Goal: Check status: Check status

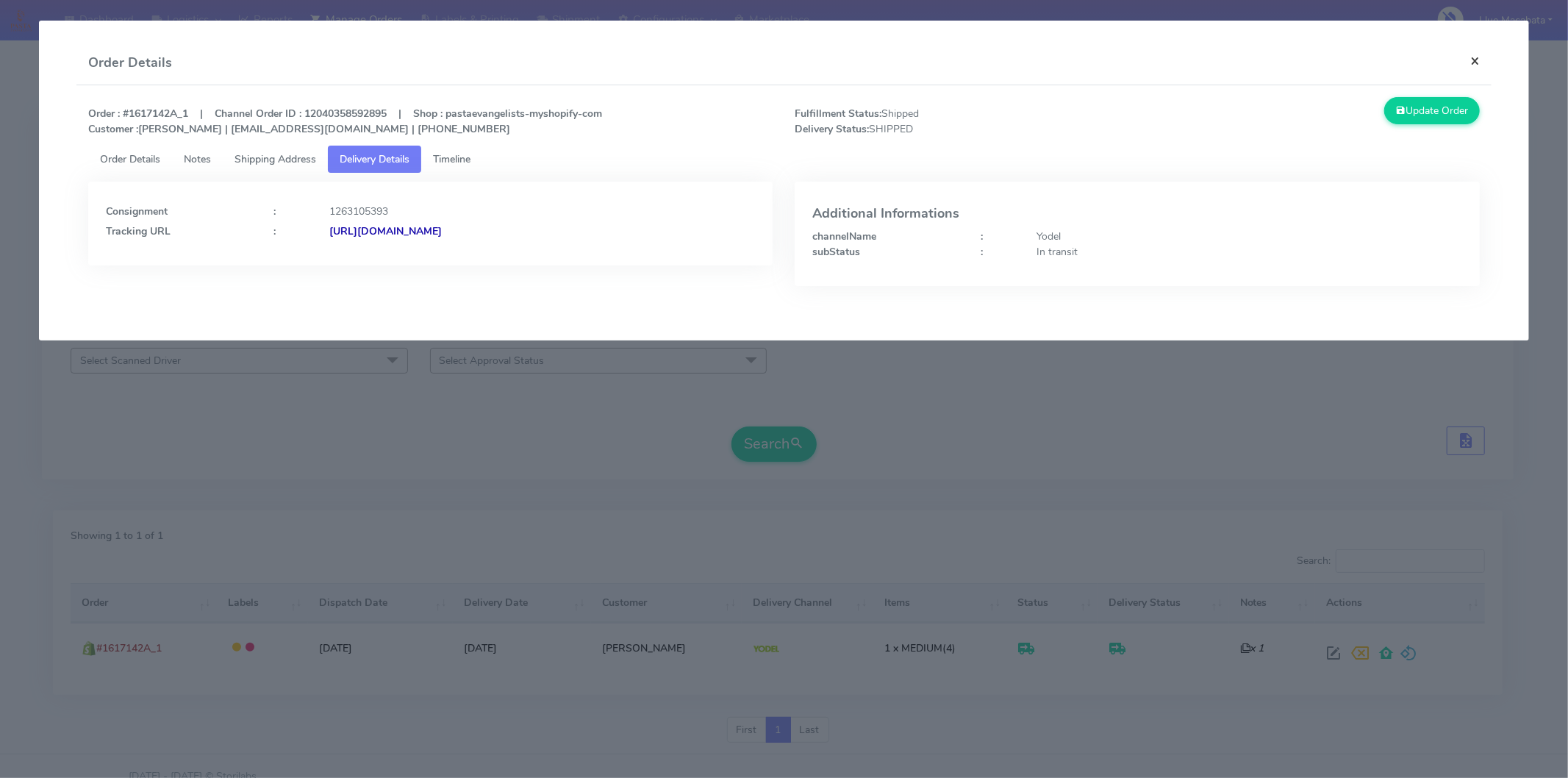
click at [1467, 63] on button "×" at bounding box center [1475, 60] width 33 height 39
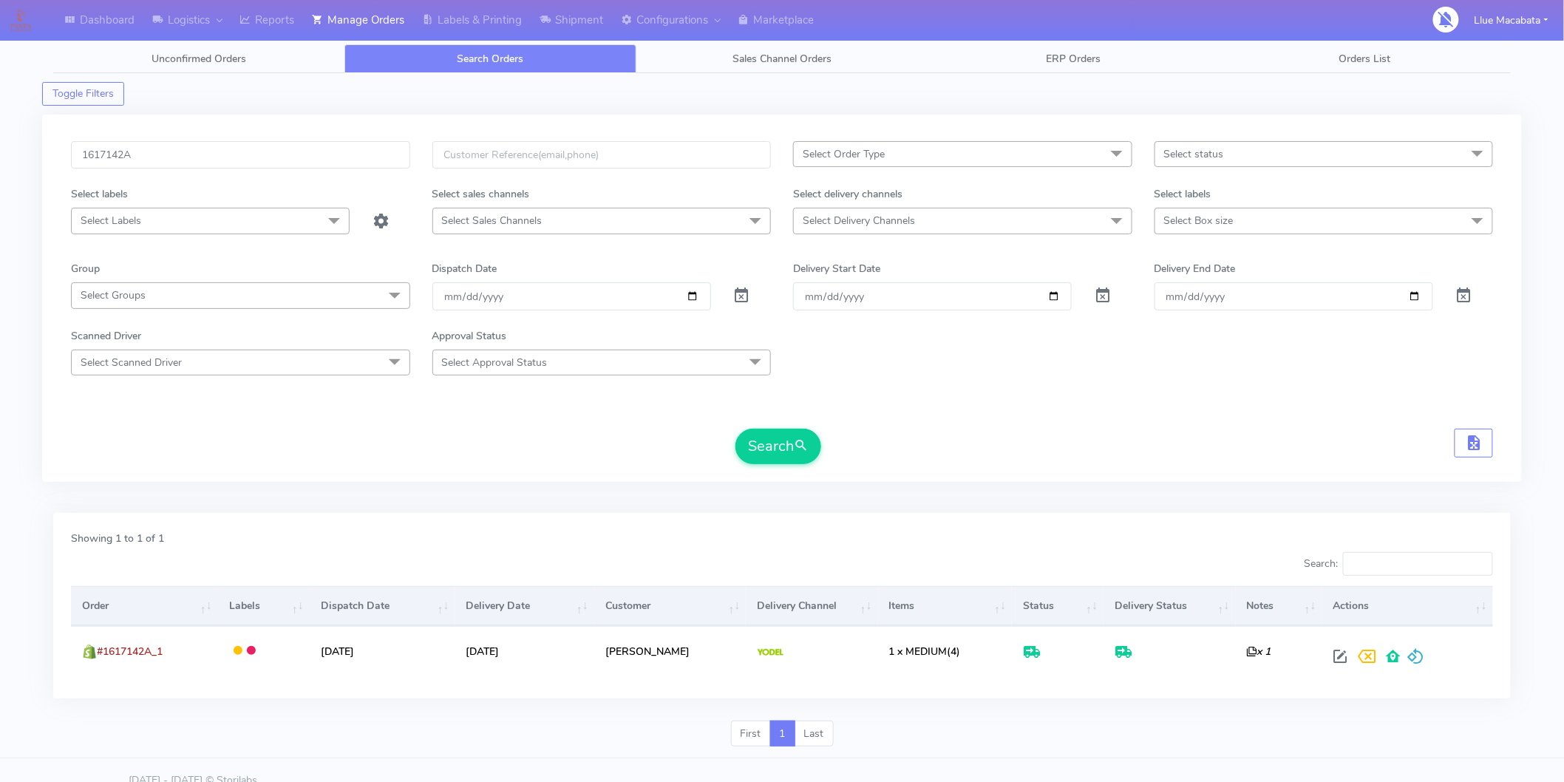
drag, startPoint x: 144, startPoint y: 172, endPoint x: 149, endPoint y: 163, distance: 9.9
click at [145, 171] on div "1617142A" at bounding box center [240, 163] width 361 height 45
click at [149, 160] on input "1617142A" at bounding box center [240, 154] width 339 height 27
paste input "8713"
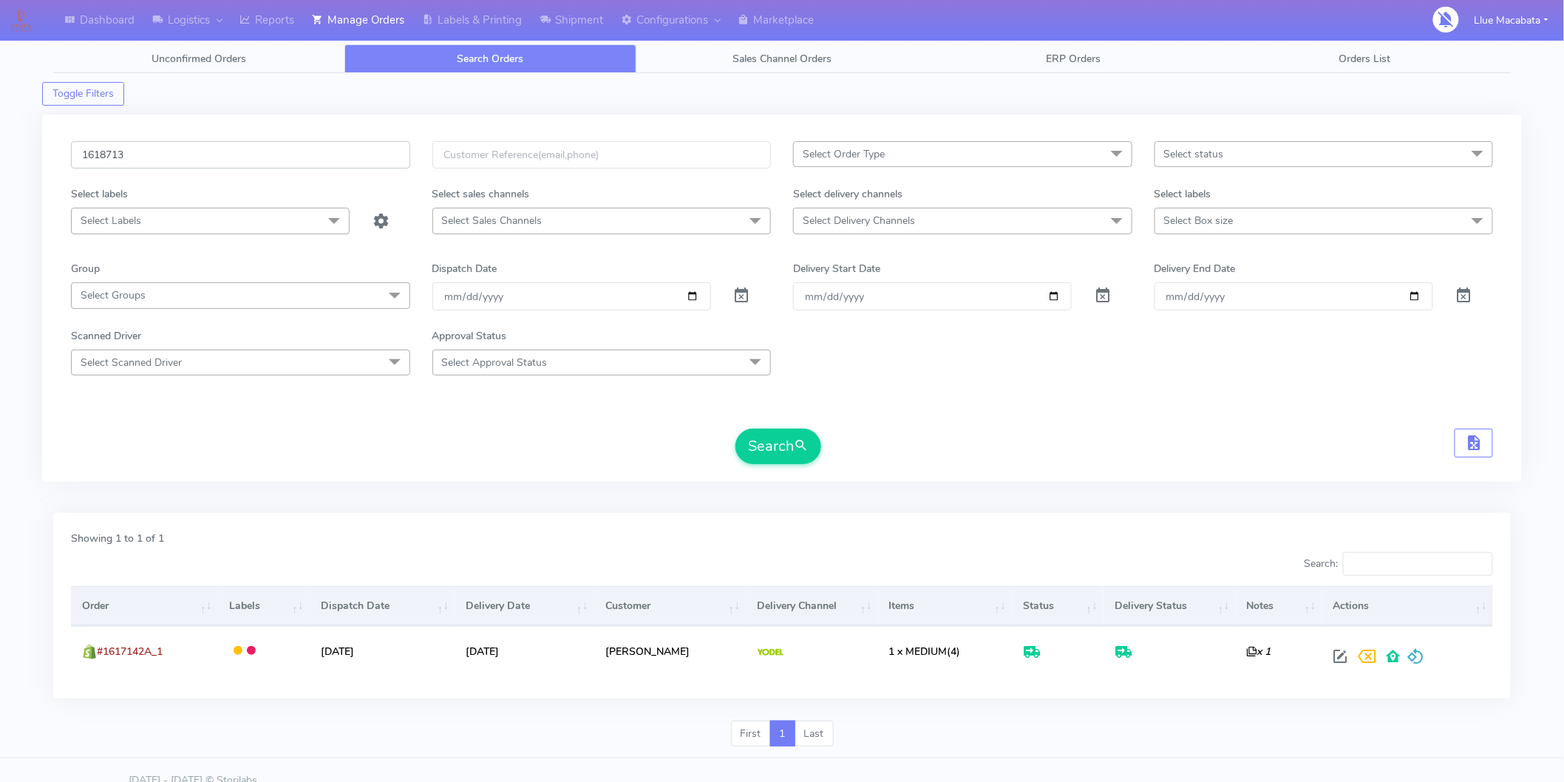
type input "1618713"
click at [735, 429] on button "Search" at bounding box center [778, 446] width 86 height 35
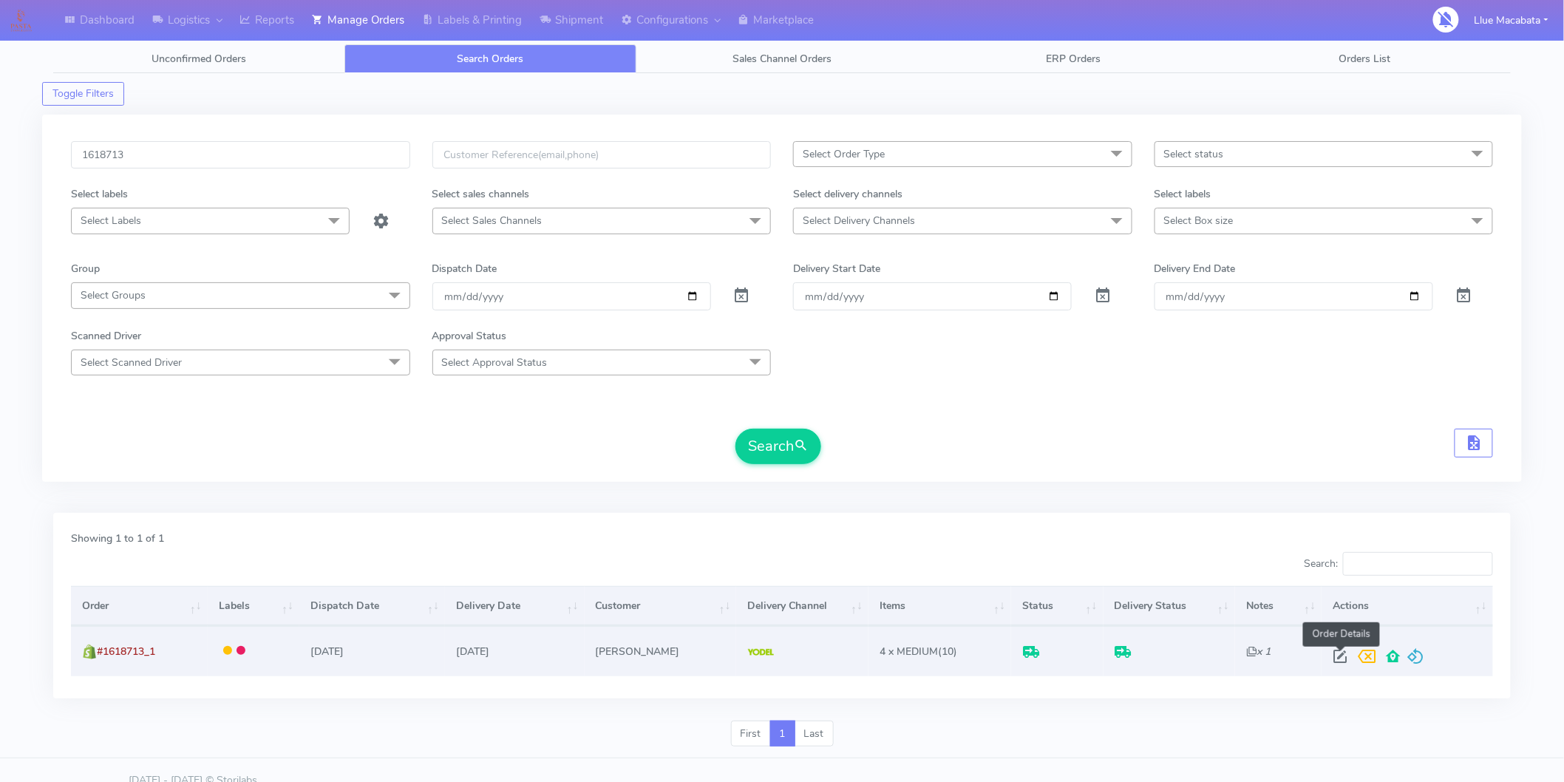
click at [1339, 653] on span at bounding box center [1340, 660] width 27 height 14
select select "5"
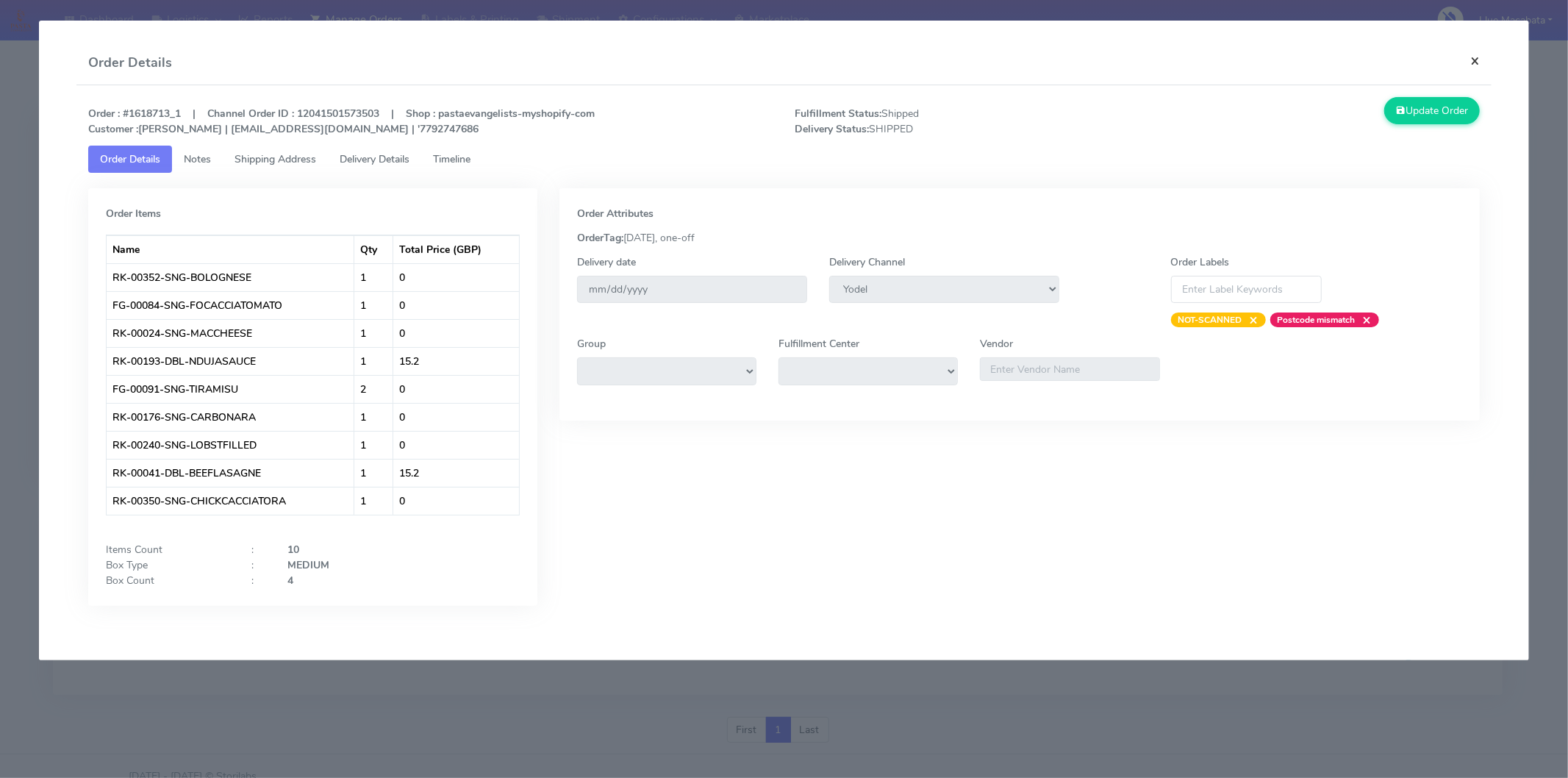
drag, startPoint x: 1480, startPoint y: 59, endPoint x: 1508, endPoint y: 128, distance: 74.5
click at [1480, 61] on button "×" at bounding box center [1475, 60] width 33 height 39
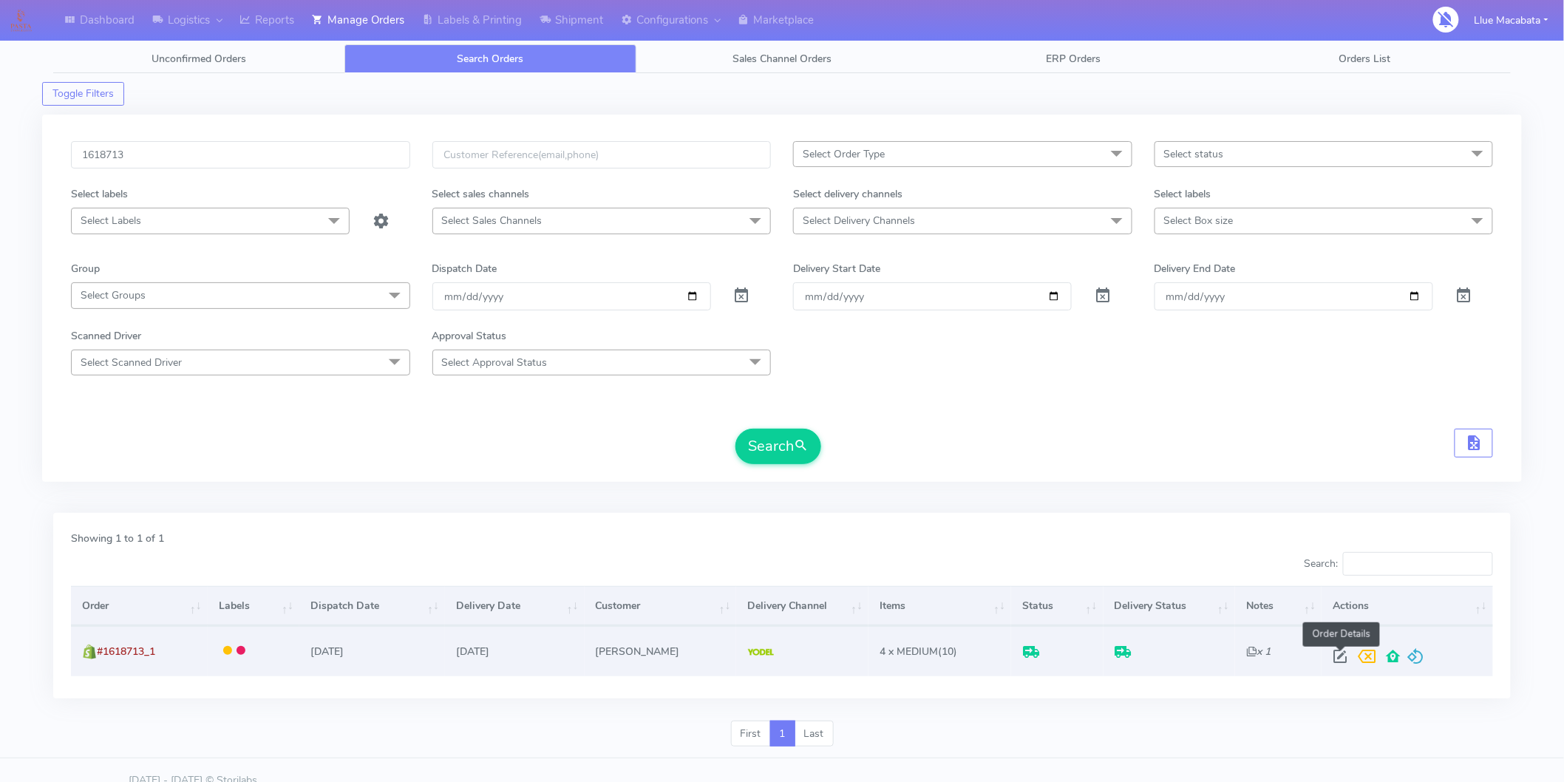
click at [1338, 659] on span at bounding box center [1340, 660] width 27 height 14
select select "5"
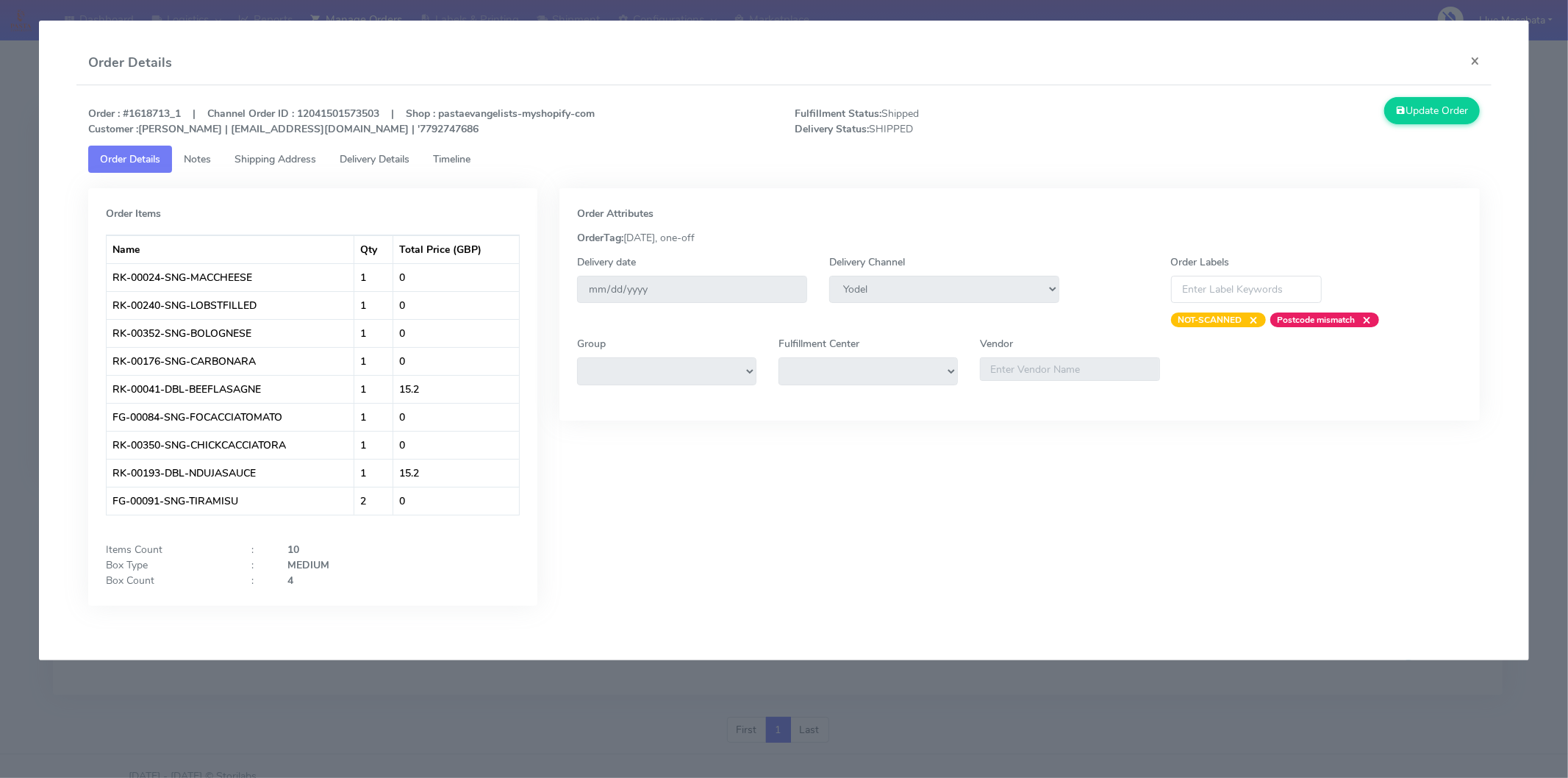
click at [369, 157] on span "Delivery Details" at bounding box center [375, 159] width 70 height 14
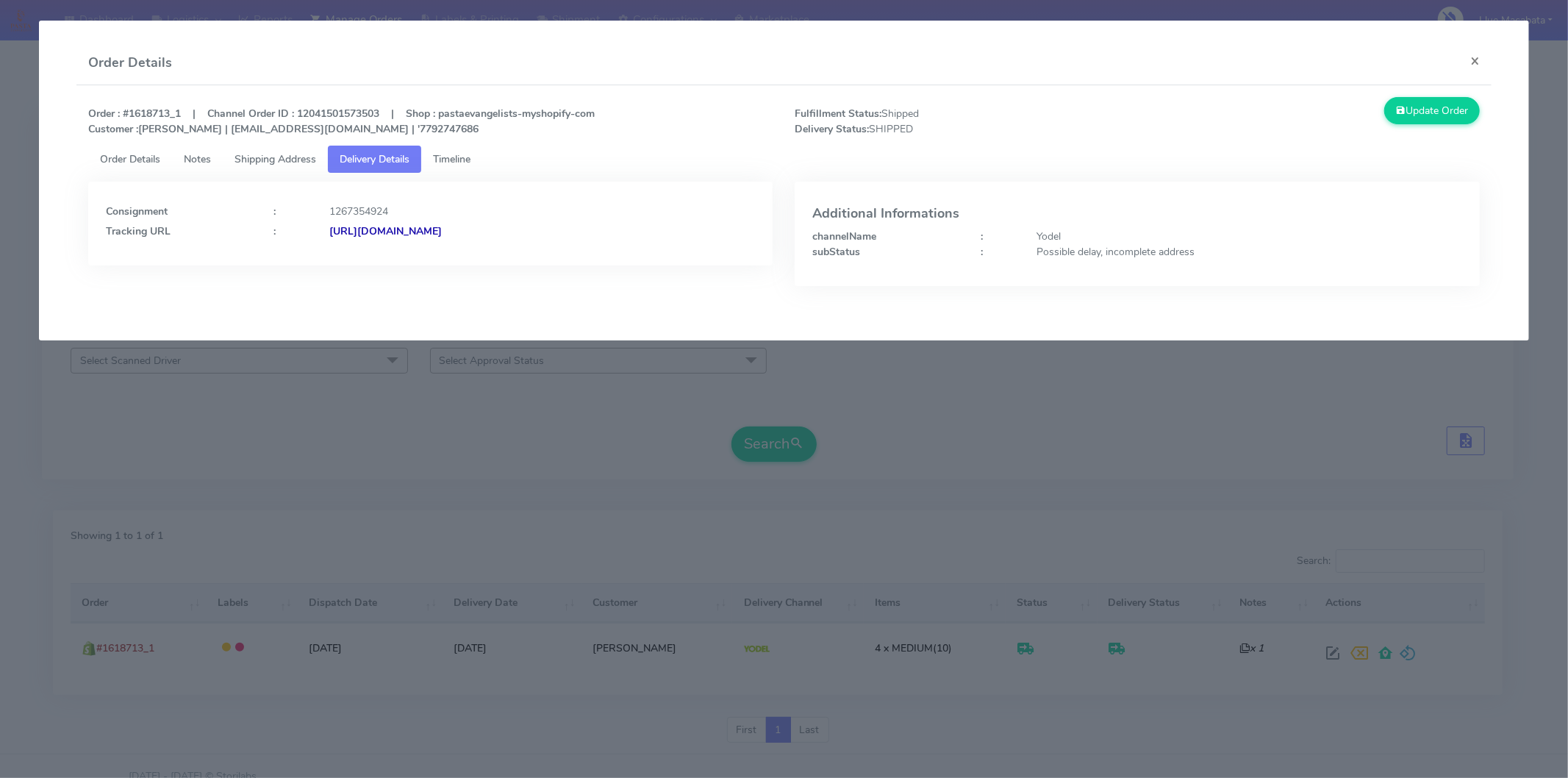
click at [410, 232] on strong "[URL][DOMAIN_NAME]" at bounding box center [385, 231] width 112 height 14
drag, startPoint x: 457, startPoint y: 140, endPoint x: 450, endPoint y: 170, distance: 30.8
click at [457, 141] on div "Order : #1618713_1 | Channel Order ID : 12041501573503 | Shop : pastaevangelist…" at bounding box center [784, 121] width 1413 height 49
click at [450, 170] on link "Timeline" at bounding box center [451, 158] width 61 height 27
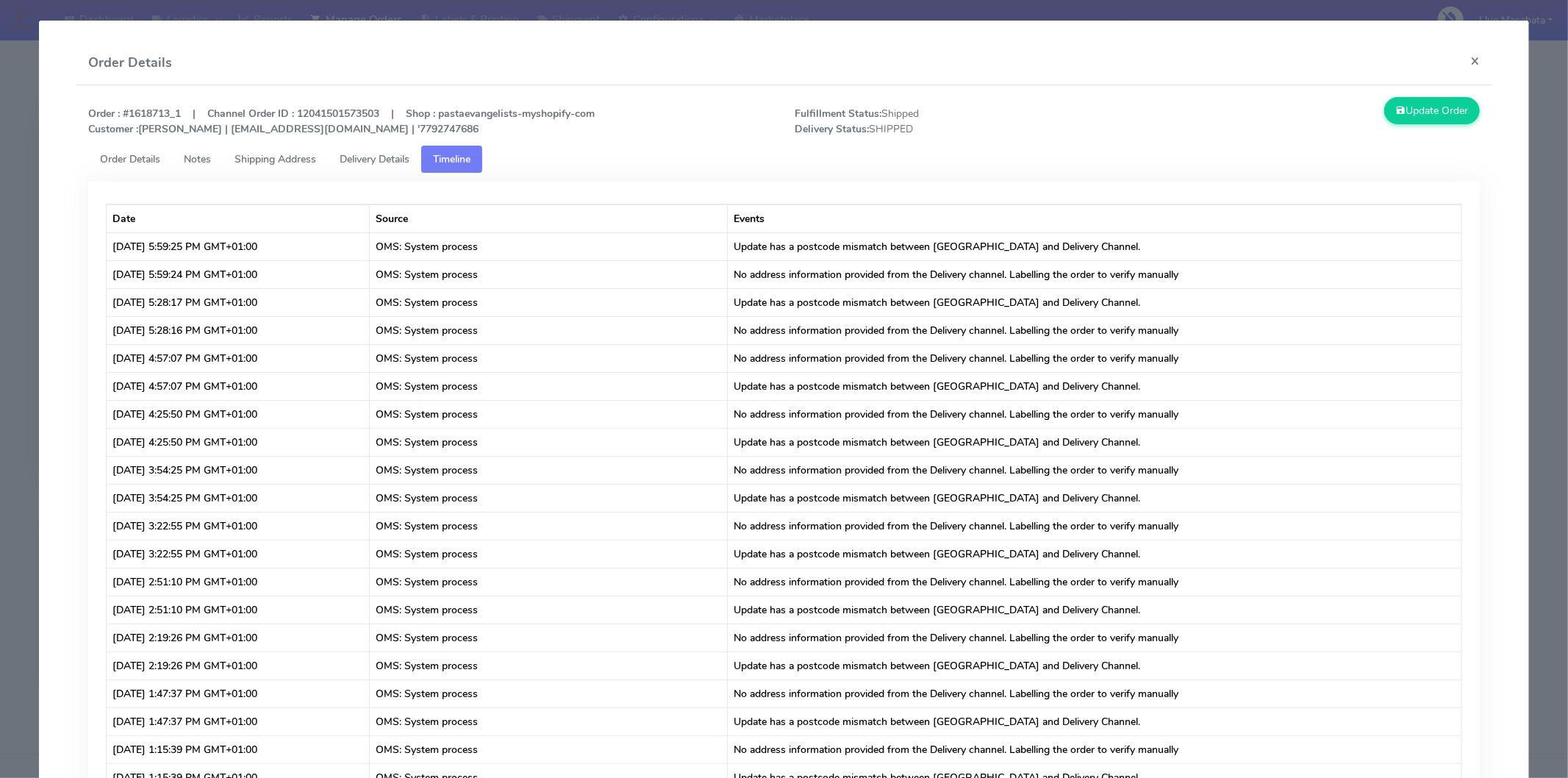
click at [279, 165] on span "Shipping Address" at bounding box center [275, 159] width 82 height 14
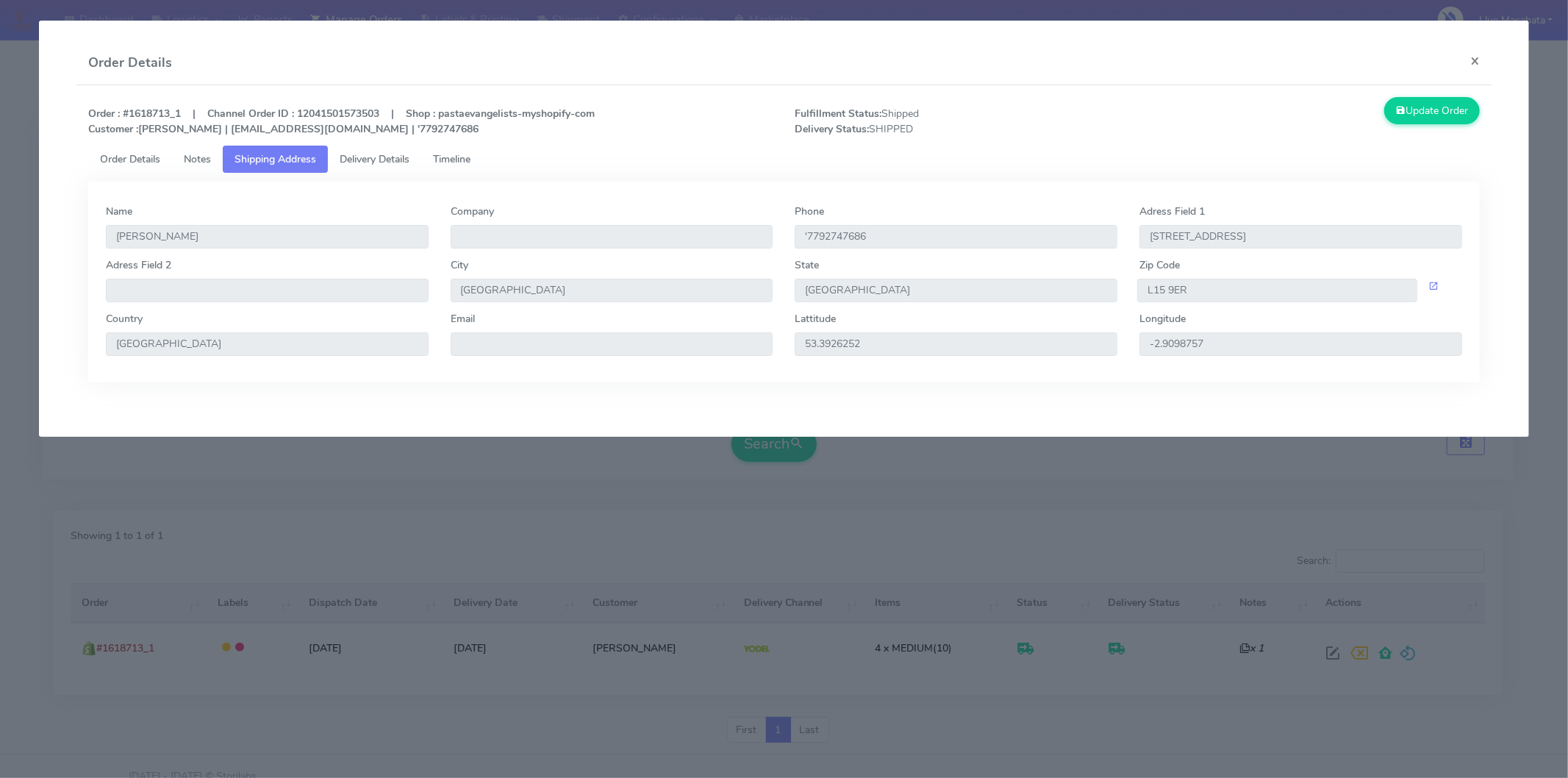
click at [204, 152] on span "Notes" at bounding box center [197, 159] width 27 height 14
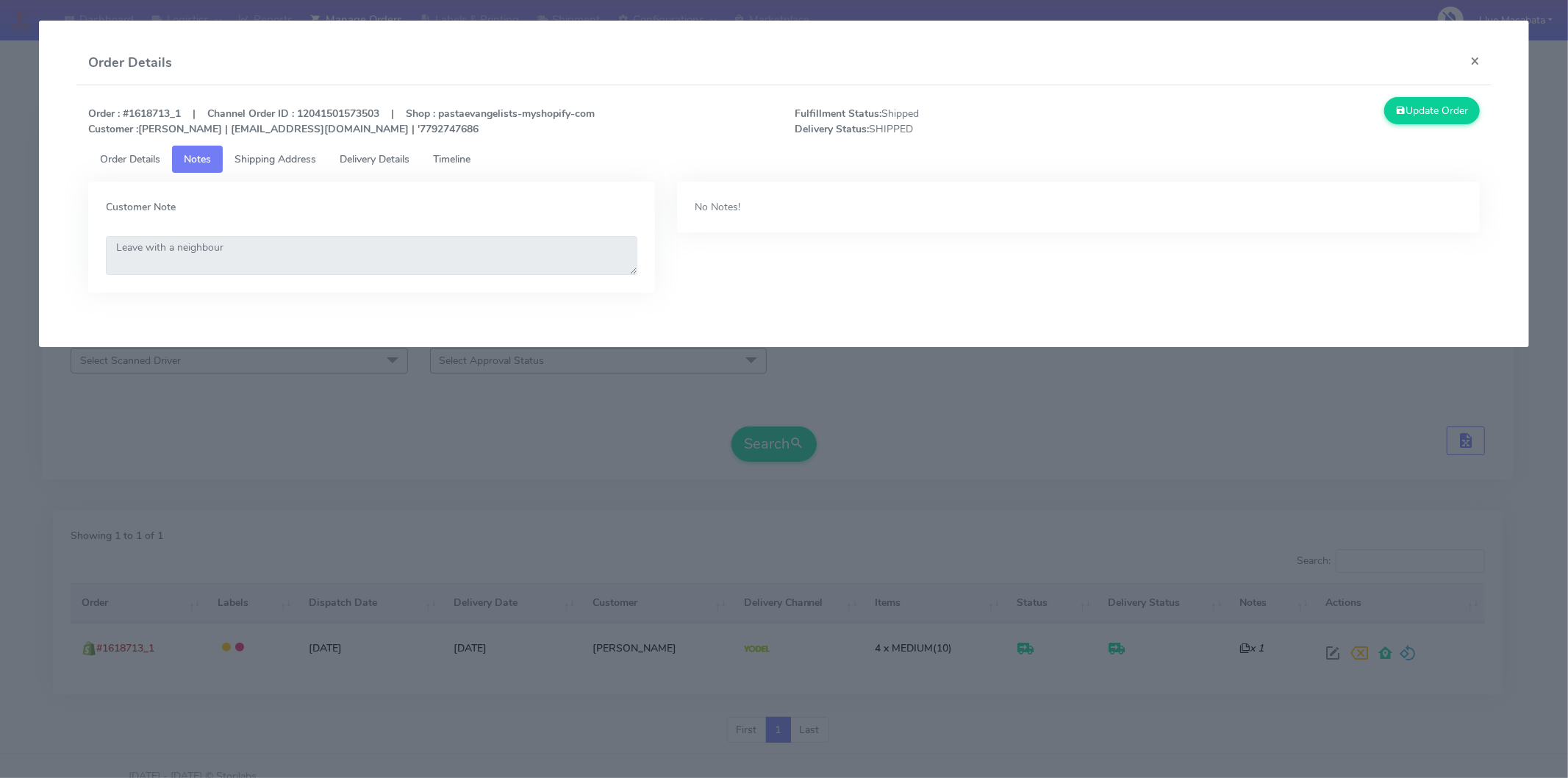
click at [149, 159] on span "Order Details" at bounding box center [130, 159] width 61 height 14
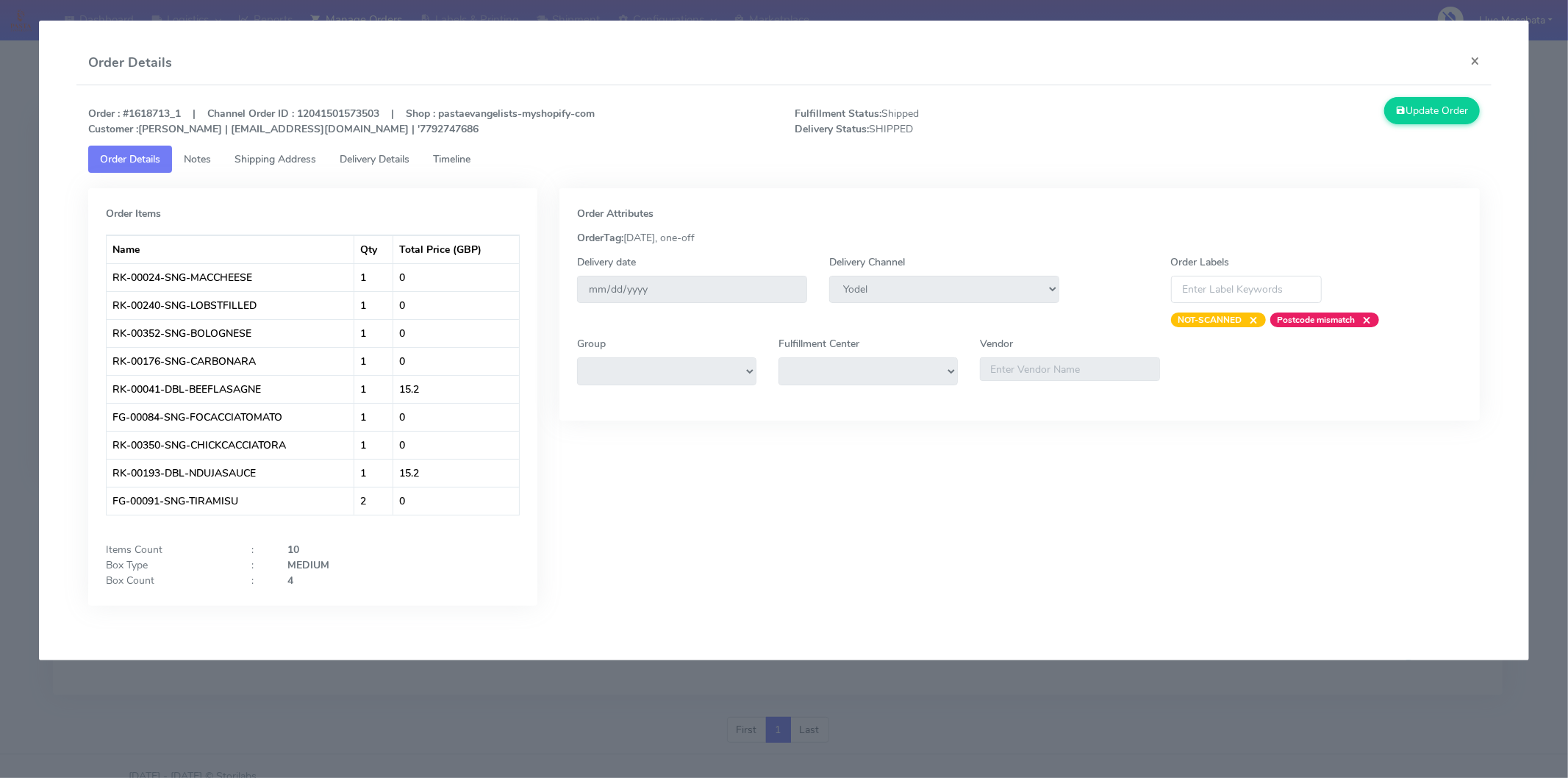
drag, startPoint x: 362, startPoint y: 148, endPoint x: 388, endPoint y: 155, distance: 26.9
click at [362, 149] on link "Delivery Details" at bounding box center [375, 158] width 93 height 27
